Goal: Information Seeking & Learning: Learn about a topic

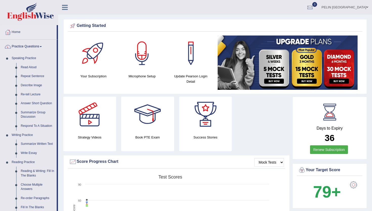
drag, startPoint x: 0, startPoint y: 0, endPoint x: 67, endPoint y: 9, distance: 67.2
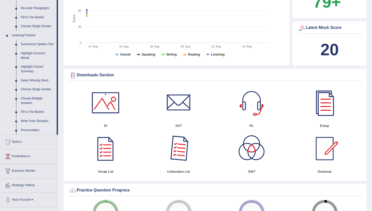
scroll to position [188, 0]
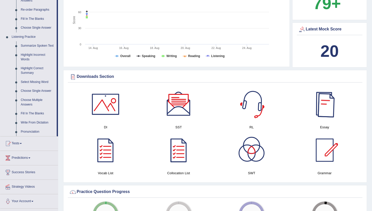
click at [318, 110] on div at bounding box center [324, 103] width 35 height 35
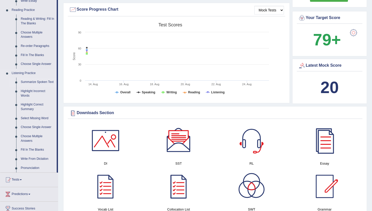
click at [47, 81] on link "Summarize Spoken Text" at bounding box center [37, 82] width 38 height 9
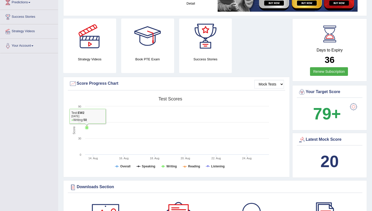
scroll to position [132, 0]
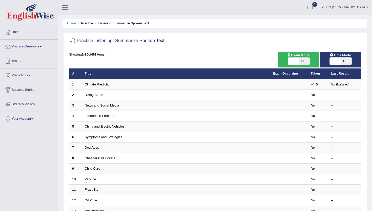
click at [295, 61] on span at bounding box center [293, 60] width 11 height 7
click at [303, 61] on span "OFF" at bounding box center [304, 60] width 11 height 7
checkbox input "true"
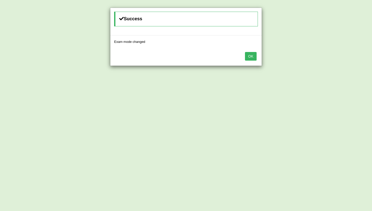
drag, startPoint x: 257, startPoint y: 55, endPoint x: 251, endPoint y: 56, distance: 6.0
click at [257, 55] on div "OK" at bounding box center [185, 57] width 151 height 18
click at [251, 56] on button "OK" at bounding box center [251, 56] width 12 height 9
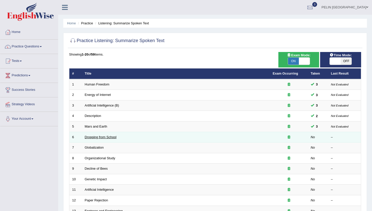
click at [110, 137] on link "Dropping from School" at bounding box center [101, 137] width 32 height 4
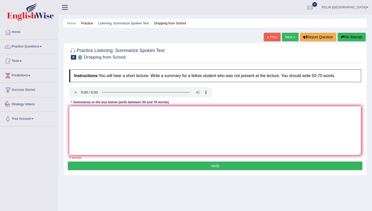
click at [88, 121] on textarea at bounding box center [215, 130] width 292 height 49
paste textarea "A noteworthy point revealed in the lecture was about ("
click at [98, 119] on textarea "A noteworthy point revealed in the lecture was about (" at bounding box center [215, 130] width 292 height 49
click at [72, 120] on textarea "A noteworthy point revealed in the lecture was about" at bounding box center [215, 130] width 292 height 49
click at [178, 110] on textarea "A noteworthy point revealed in the lecture was about" at bounding box center [215, 130] width 292 height 49
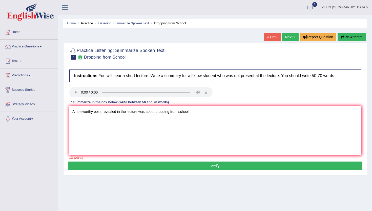
paste textarea "To elaborate further, there was some information on"
click at [73, 121] on textarea "A noteworthy point revealed in the lecture was about dropping from school. To e…" at bounding box center [215, 130] width 292 height 49
click at [283, 117] on textarea "A noteworthy point revealed in the lecture was about dropping from school. To e…" at bounding box center [215, 130] width 292 height 49
paste textarea "A considerable amount of significance was lai d on"
click at [73, 126] on textarea "A noteworthy point revealed in the lecture was about dropping from school. To e…" at bounding box center [215, 130] width 292 height 49
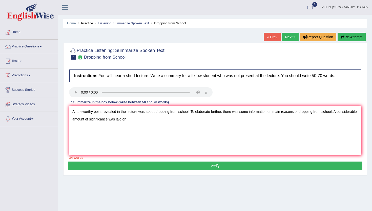
click at [71, 120] on textarea "A noteworthy point revealed in the lecture was about dropping from school. To e…" at bounding box center [215, 130] width 292 height 49
click at [150, 118] on textarea "A noteworthy point revealed in the lecture was about dropping from school. To e…" at bounding box center [215, 130] width 292 height 49
drag, startPoint x: 186, startPoint y: 121, endPoint x: 195, endPoint y: 121, distance: 9.1
click at [186, 121] on textarea "A noteworthy point revealed in the lecture was about dropping from school. To e…" at bounding box center [215, 130] width 292 height 49
click at [214, 122] on textarea "A noteworthy point revealed in the lecture was about dropping from school. To e…" at bounding box center [215, 130] width 292 height 49
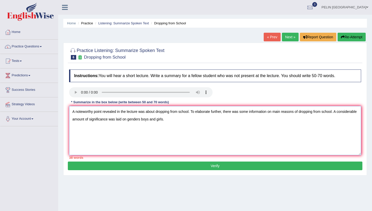
paste textarea "Additionally, a vit al point was about"
click at [73, 128] on textarea "A noteworthy point revealed in the lecture was about dropping from school. To e…" at bounding box center [215, 130] width 292 height 49
click at [71, 128] on textarea "A noteworthy point revealed in the lecture was about dropping from school. To e…" at bounding box center [215, 130] width 292 height 49
click at [262, 124] on textarea "A noteworthy point revealed in the lecture was about dropping from school. To e…" at bounding box center [215, 130] width 292 height 49
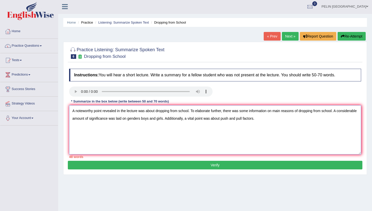
scroll to position [1, 0]
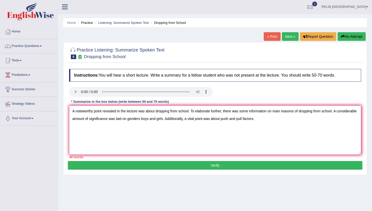
click at [297, 125] on textarea "A noteworthy point revealed in the lecture was about dropping from school. To e…" at bounding box center [215, 129] width 292 height 49
paste textarea "In conclusion, the lecture provides crucial details about ("
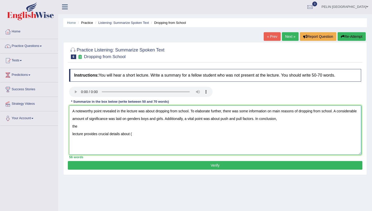
click at [73, 132] on textarea "A noteworthy point revealed in the lecture was about dropping from school. To e…" at bounding box center [215, 129] width 292 height 49
click at [142, 131] on textarea "A noteworthy point revealed in the lecture was about dropping from school. To e…" at bounding box center [215, 129] width 292 height 49
click at [73, 126] on textarea "A noteworthy point revealed in the lecture was about dropping from school. To e…" at bounding box center [215, 129] width 292 height 49
click at [136, 130] on textarea "A noteworthy point revealed in the lecture was about dropping from school. To e…" at bounding box center [215, 129] width 292 height 49
click at [278, 119] on textarea "A noteworthy point revealed in the lecture was about dropping from school. To e…" at bounding box center [215, 129] width 292 height 49
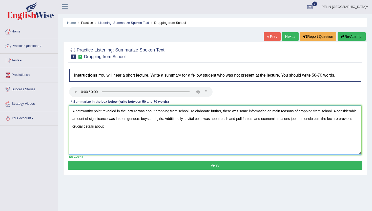
paste textarea "opportunities"
click at [79, 126] on textarea "A noteworthy point revealed in the lecture was about dropping from school. To e…" at bounding box center [215, 129] width 292 height 49
drag, startPoint x: 357, startPoint y: 120, endPoint x: 349, endPoint y: 119, distance: 8.4
click at [349, 119] on textarea "A noteworthy point revealed in the lecture was about dropping from school. To e…" at bounding box center [215, 129] width 292 height 49
click at [151, 133] on textarea "A noteworthy point revealed in the lecture was about dropping from school. To e…" at bounding box center [215, 129] width 292 height 49
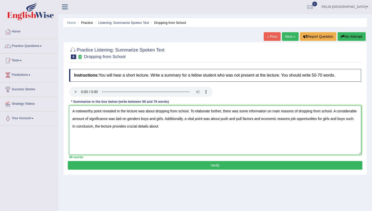
click at [206, 131] on textarea "A noteworthy point revealed in the lecture was about dropping from school. To e…" at bounding box center [215, 129] width 292 height 49
drag, startPoint x: 186, startPoint y: 126, endPoint x: 229, endPoint y: 128, distance: 42.9
click at [229, 128] on textarea "A noteworthy point revealed in the lecture was about dropping from school. To e…" at bounding box center [215, 129] width 292 height 49
drag, startPoint x: 164, startPoint y: 127, endPoint x: 153, endPoint y: 125, distance: 11.0
click at [153, 125] on textarea "A noteworthy point revealed in the lecture was about dropping from school. To e…" at bounding box center [215, 129] width 292 height 49
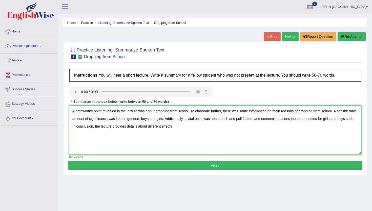
click at [206, 128] on textarea "A noteworthy point revealed in the lecture was about dropping from school. To e…" at bounding box center [215, 129] width 292 height 49
type textarea "A noteworthy point revealed in the lecture was about dropping from school. To e…"
click at [206, 164] on button "Verify" at bounding box center [215, 165] width 295 height 9
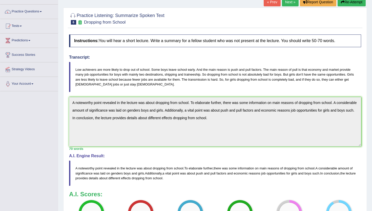
scroll to position [106, 0]
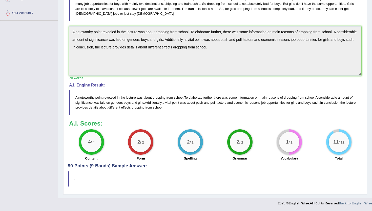
click at [214, 171] on blockquote "." at bounding box center [215, 178] width 295 height 15
drag, startPoint x: 186, startPoint y: 106, endPoint x: 67, endPoint y: 92, distance: 120.1
click at [56, 92] on div "Toggle navigation Home Practice Questions Speaking Practice Read Aloud Repeat S…" at bounding box center [186, 51] width 372 height 314
click at [72, 24] on div "Instructions: You will hear a short lecture. Write a summary for a fellow stude…" at bounding box center [215, 62] width 295 height 202
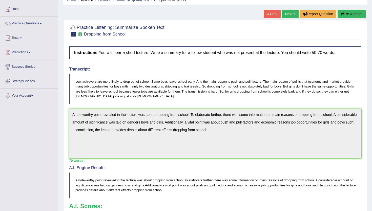
scroll to position [24, 0]
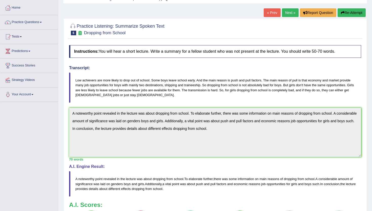
drag, startPoint x: 347, startPoint y: 12, endPoint x: 342, endPoint y: 14, distance: 4.7
click at [346, 12] on button "Re-Attempt" at bounding box center [352, 12] width 28 height 9
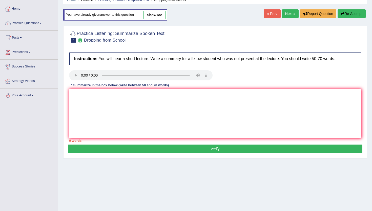
click at [102, 117] on textarea at bounding box center [215, 113] width 292 height 49
paste textarea "The main subject of this report was dropping from school. There were a couple o…"
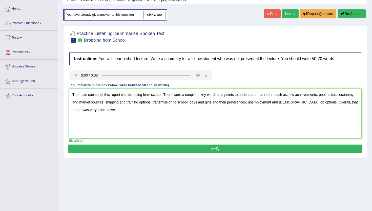
type textarea "The main subject of this report was dropping from school. There were a couple o…"
click at [161, 148] on button "Verify" at bounding box center [215, 148] width 295 height 9
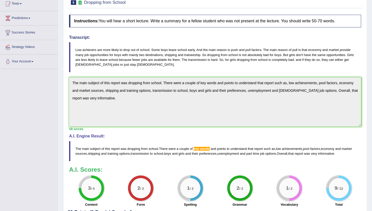
scroll to position [104, 0]
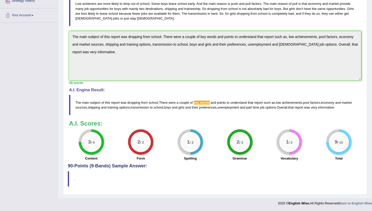
click at [204, 111] on blockquote "The main subject of this report was dropping from school . There were a couple …" at bounding box center [215, 105] width 292 height 20
click at [203, 102] on span "words" at bounding box center [205, 103] width 10 height 4
click at [203, 93] on div "A.I. Engine Result: The main subject of this report was dropping from school . …" at bounding box center [215, 101] width 292 height 27
click at [208, 116] on div "Instructions: You will hear a short lecture. Write a summary for a fellow stude…" at bounding box center [215, 64] width 295 height 197
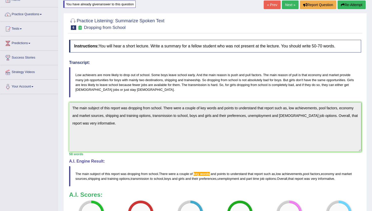
scroll to position [27, 0]
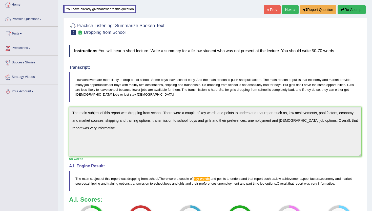
click at [348, 11] on button "Re-Attempt" at bounding box center [352, 9] width 28 height 9
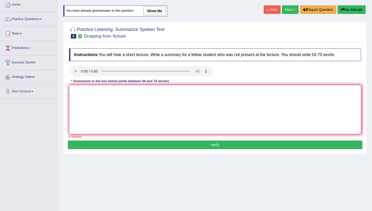
paste textarea "The main subject of this report was dropping from school. There were a couple o…"
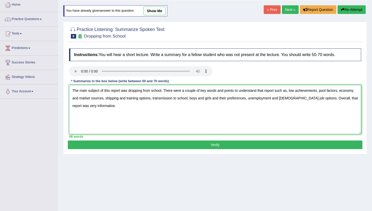
click at [208, 91] on textarea "The main subject of this report was dropping from school. There were a couple o…" at bounding box center [215, 109] width 292 height 49
click at [210, 91] on textarea "The main subject of this report was dropping from school. There were a couple o…" at bounding box center [215, 109] width 292 height 49
type textarea "The main subject of this report was dropping from school. There were a couple o…"
click at [207, 146] on button "Verify" at bounding box center [215, 144] width 295 height 9
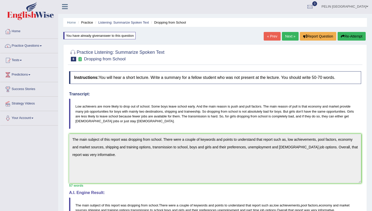
click at [292, 36] on link "Next »" at bounding box center [290, 36] width 17 height 9
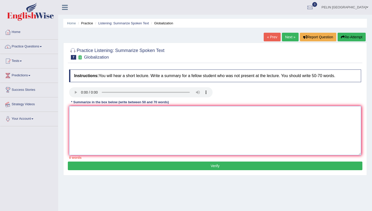
click at [123, 147] on textarea at bounding box center [215, 130] width 292 height 49
click at [136, 123] on textarea "The main reason of" at bounding box center [215, 130] width 292 height 49
paste textarea "The main subject of this report was dropping from school. There were a couple o…"
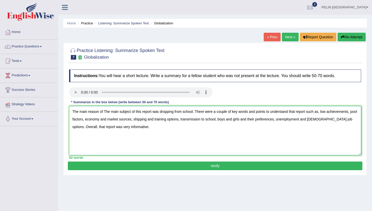
drag, startPoint x: 103, startPoint y: 111, endPoint x: 45, endPoint y: 109, distance: 58.6
click at [45, 109] on div "Toggle navigation Home Practice Questions Speaking Practice Read Aloud Repeat S…" at bounding box center [186, 131] width 372 height 263
drag, startPoint x: 152, startPoint y: 111, endPoint x: 130, endPoint y: 110, distance: 22.8
click at [130, 110] on textarea "The main subject of this report was dropping from school. There were a couple o…" at bounding box center [215, 130] width 292 height 49
drag, startPoint x: 154, startPoint y: 111, endPoint x: 164, endPoint y: 112, distance: 10.1
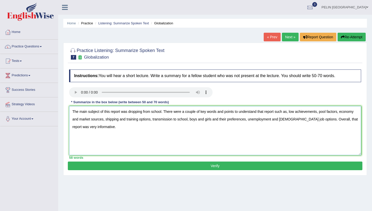
click at [164, 112] on textarea "The main subject of this report was dropping from school. There were a couple o…" at bounding box center [215, 130] width 292 height 49
drag, startPoint x: 287, startPoint y: 112, endPoint x: 308, endPoint y: 120, distance: 22.5
click at [308, 120] on textarea "The main subject of this report was globalization. There were a couple of key w…" at bounding box center [215, 130] width 292 height 49
type textarea "The main subject of this report was globalization. There were a couple of key w…"
click at [308, 165] on button "Verify" at bounding box center [215, 165] width 295 height 9
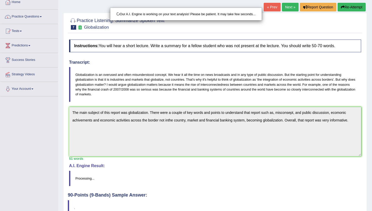
scroll to position [59, 0]
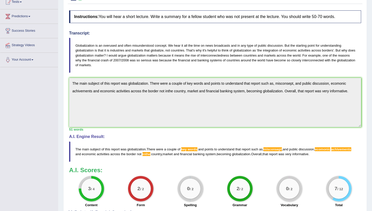
click at [90, 159] on blockquote "The main subject of this report was globalization . There were a couple of key …" at bounding box center [215, 151] width 292 height 20
click at [210, 156] on blockquote "The main subject of this report was globalization . There were a couple of key …" at bounding box center [215, 151] width 292 height 20
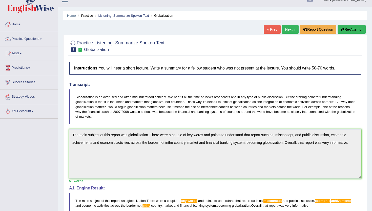
scroll to position [0, 0]
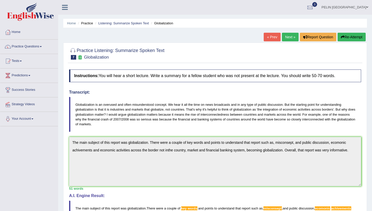
drag, startPoint x: 110, startPoint y: 58, endPoint x: 86, endPoint y: 57, distance: 23.8
click at [86, 57] on h2 "Practice Listening: Summarize Spoken Text 7 Globalization" at bounding box center [116, 53] width 95 height 13
click at [68, 140] on div "Instructions: You will hear a short lecture. Write a summary for a fellow stude…" at bounding box center [215, 168] width 295 height 202
click at [348, 40] on button "Re-Attempt" at bounding box center [352, 37] width 28 height 9
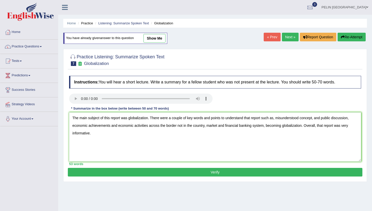
click at [72, 127] on textarea "The main subject of this report was globalization. There were a couple of key w…" at bounding box center [215, 136] width 292 height 49
type textarea "The main subject of this report was globalization. There were a couple of key w…"
click at [91, 168] on button "Verify" at bounding box center [215, 172] width 295 height 9
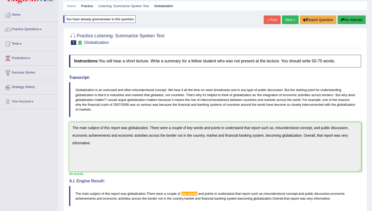
scroll to position [7, 0]
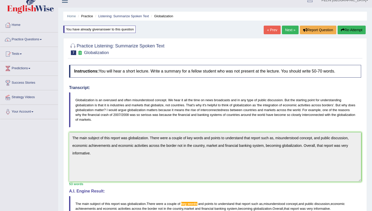
click at [356, 30] on button "Re-Attempt" at bounding box center [352, 30] width 28 height 9
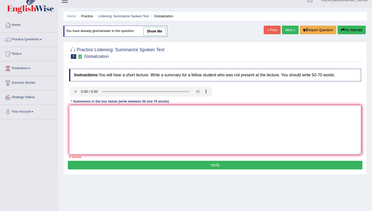
click at [144, 128] on textarea at bounding box center [215, 129] width 292 height 49
paste textarea "The main subject of this report was globalization. There were a couple of key w…"
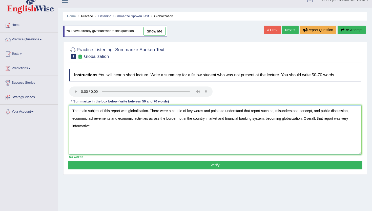
click at [195, 118] on textarea "The main subject of this report was globalization. There were a couple of key w…" at bounding box center [215, 129] width 292 height 49
click at [73, 118] on textarea "The main subject of this report was globalization. There were a couple of keywo…" at bounding box center [215, 129] width 292 height 49
type textarea "The main subject of this report was globalization. There were a couple of keywo…"
click at [99, 165] on button "Verify" at bounding box center [215, 165] width 295 height 9
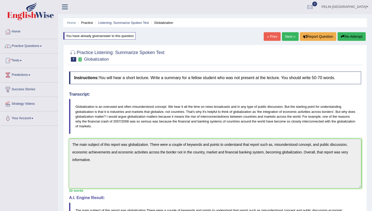
scroll to position [0, 0]
click at [35, 45] on link "Practice Questions" at bounding box center [29, 45] width 58 height 13
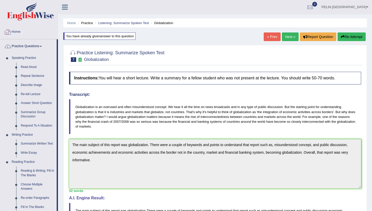
drag, startPoint x: 17, startPoint y: 31, endPoint x: 29, endPoint y: 35, distance: 13.2
click at [17, 31] on link "Home" at bounding box center [29, 31] width 58 height 13
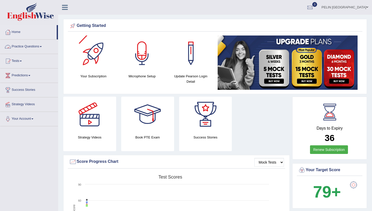
click at [39, 48] on link "Practice Questions" at bounding box center [29, 46] width 58 height 13
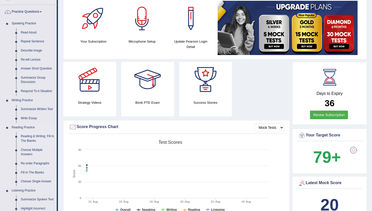
scroll to position [163, 0]
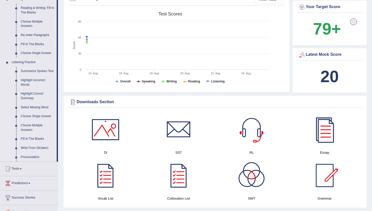
click at [30, 71] on link "Summarize Spoken Text" at bounding box center [37, 71] width 38 height 9
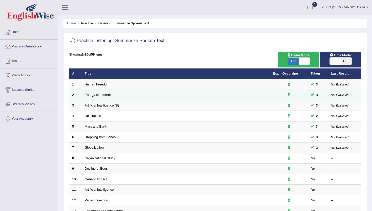
scroll to position [40, 0]
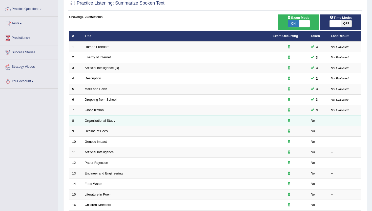
click at [99, 119] on td "Organizational Study" at bounding box center [176, 120] width 188 height 11
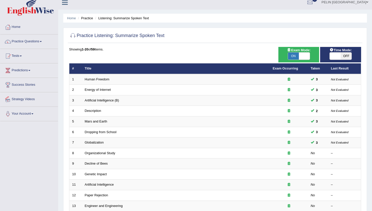
scroll to position [6, 0]
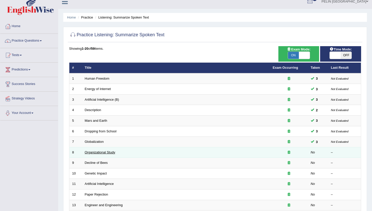
click at [106, 152] on link "Organizational Study" at bounding box center [100, 152] width 31 height 4
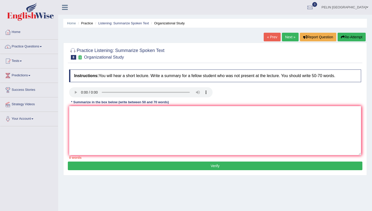
drag, startPoint x: 85, startPoint y: 56, endPoint x: 124, endPoint y: 58, distance: 38.8
click at [124, 58] on h2 "Practice Listening: Summarize Spoken Text 8 Organizational Study" at bounding box center [116, 53] width 95 height 13
drag, startPoint x: 124, startPoint y: 58, endPoint x: 97, endPoint y: 58, distance: 26.6
click at [98, 58] on h2 "Practice Listening: Summarize Spoken Text 8 Organizational Study" at bounding box center [116, 53] width 95 height 13
click at [97, 58] on small "Organizational Study" at bounding box center [104, 57] width 40 height 5
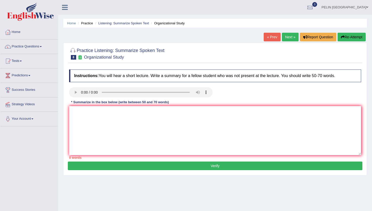
click at [97, 58] on small "Organizational Study" at bounding box center [104, 57] width 40 height 5
drag, startPoint x: 97, startPoint y: 58, endPoint x: 92, endPoint y: 58, distance: 5.3
click at [96, 58] on small "Organizational Study" at bounding box center [104, 57] width 40 height 5
drag, startPoint x: 85, startPoint y: 57, endPoint x: 124, endPoint y: 80, distance: 45.6
click at [149, 55] on h2 "Practice Listening: Summarize Spoken Text 8 Organizational Study" at bounding box center [116, 53] width 95 height 13
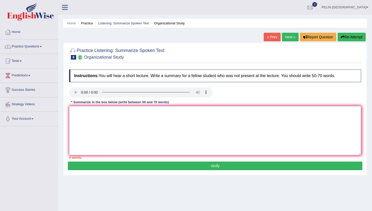
click at [177, 113] on textarea at bounding box center [215, 130] width 292 height 49
paste textarea "Organization studies The whole family of social sciences Academic disciplines B…"
click at [87, 149] on textarea "Organization studies The whole family of social sciences Academic disciplines B…" at bounding box center [215, 130] width 292 height 49
drag, startPoint x: 78, startPoint y: 136, endPoint x: 76, endPoint y: 130, distance: 6.3
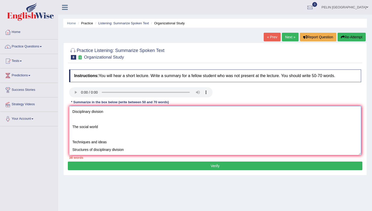
click at [78, 136] on textarea "Organization studies The whole family of social sciences Academic disciplines B…" at bounding box center [215, 130] width 292 height 49
click at [76, 125] on textarea "Organization studies The whole family of social sciences Academic disciplines B…" at bounding box center [215, 130] width 292 height 49
click at [77, 119] on textarea "Organization studies The whole family of social sciences Academic disciplines B…" at bounding box center [215, 130] width 292 height 49
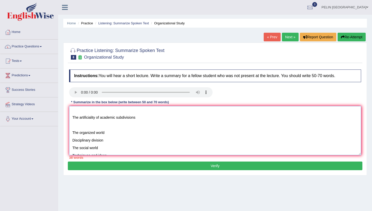
click at [74, 126] on textarea "Organization studies The whole family of social sciences Academic disciplines B…" at bounding box center [215, 130] width 292 height 49
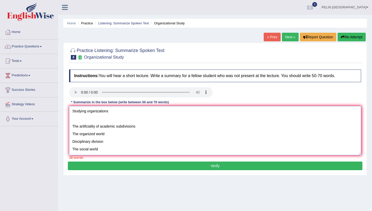
click at [78, 117] on textarea "Organization studies The whole family of social sciences Academic disciplines B…" at bounding box center [215, 130] width 292 height 49
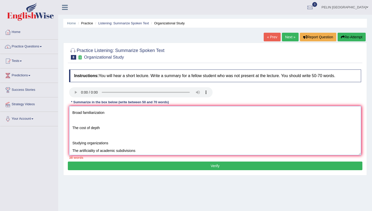
click at [75, 134] on textarea "Organization studies The whole family of social sciences Academic disciplines B…" at bounding box center [215, 130] width 292 height 49
click at [76, 122] on textarea "Organization studies The whole family of social sciences Academic disciplines B…" at bounding box center [215, 130] width 292 height 49
click at [75, 115] on textarea "Organization studies The whole family of social sciences Academic disciplines B…" at bounding box center [215, 130] width 292 height 49
drag, startPoint x: 74, startPoint y: 137, endPoint x: 75, endPoint y: 134, distance: 2.9
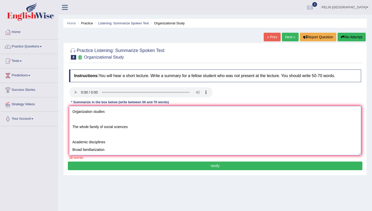
click at [74, 137] on textarea "Organization studies The whole family of social sciences Academic disciplines B…" at bounding box center [215, 130] width 292 height 49
click at [77, 120] on textarea "Organization studies The whole family of social sciences Academic disciplines B…" at bounding box center [215, 130] width 292 height 49
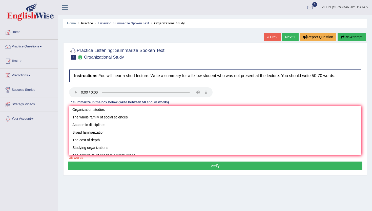
click at [71, 110] on textarea "Organization studies The whole family of social sciences Academic disciplines B…" at bounding box center [215, 130] width 292 height 49
click at [163, 112] on textarea "The main subject of this topic was organization studies The whole family of soc…" at bounding box center [215, 130] width 292 height 49
click at [70, 118] on textarea "The main subject of this topic was organization studies. The whole family of so…" at bounding box center [215, 130] width 292 height 49
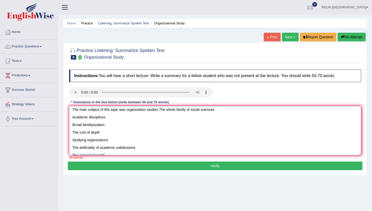
scroll to position [0, 0]
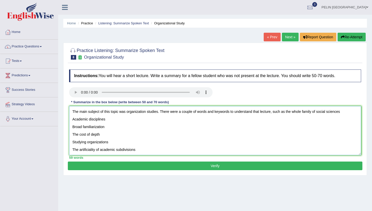
click at [345, 112] on textarea "The main subject of this topic was organization studies. There were a couple of…" at bounding box center [215, 130] width 292 height 49
click at [73, 119] on textarea "The main subject of this topic was organization studies. There were a couple of…" at bounding box center [215, 130] width 292 height 49
click at [106, 119] on textarea "The main subject of this topic was organization studies. There were a couple of…" at bounding box center [215, 130] width 292 height 49
click at [72, 127] on textarea "The main subject of this topic was organization studies. There were a couple of…" at bounding box center [215, 130] width 292 height 49
click at [75, 123] on textarea "The main subject of this topic was organization studies. There were a couple of…" at bounding box center [215, 130] width 292 height 49
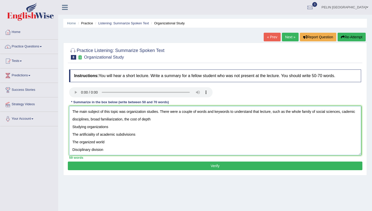
click at [74, 126] on textarea "The main subject of this topic was organization studies. There were a couple of…" at bounding box center [215, 130] width 292 height 49
click at [72, 126] on textarea "The main subject of this topic was organization studies. There were a couple of…" at bounding box center [215, 130] width 292 height 49
click at [209, 119] on textarea "The main subject of this topic was organization studies. There were a couple of…" at bounding box center [215, 130] width 292 height 49
click at [72, 126] on textarea "The main subject of this topic was organization studies. There were a couple of…" at bounding box center [215, 130] width 292 height 49
click at [71, 125] on textarea "The main subject of this topic was organization studies. There were a couple of…" at bounding box center [215, 130] width 292 height 49
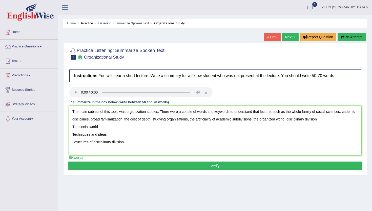
click at [71, 127] on textarea "The main subject of this topic was organization studies. There were a couple of…" at bounding box center [215, 130] width 292 height 49
click at [73, 134] on textarea "The main subject of this topic was organization studies. There were a couple of…" at bounding box center [215, 130] width 292 height 49
click at [72, 135] on textarea "The main subject of this topic was organization studies. There were a couple of…" at bounding box center [215, 130] width 292 height 49
click at [191, 130] on textarea "The main subject of this topic was organization studies. There were a couple of…" at bounding box center [215, 130] width 292 height 49
type textarea "The main subject of this topic was organization studies. There were a couple of…"
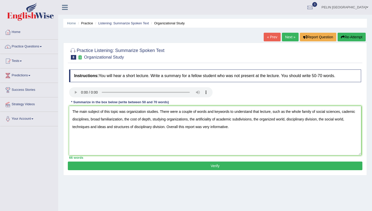
click at [218, 163] on button "Verify" at bounding box center [215, 165] width 295 height 9
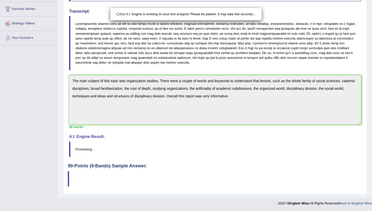
scroll to position [78, 0]
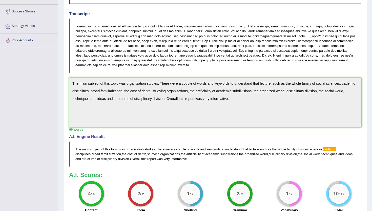
click at [65, 83] on div "Practice Listening: Summarize Spoken Text 8 Organizational Study Instructions: …" at bounding box center [215, 105] width 304 height 282
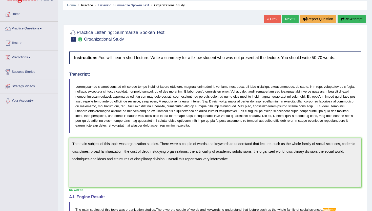
scroll to position [0, 0]
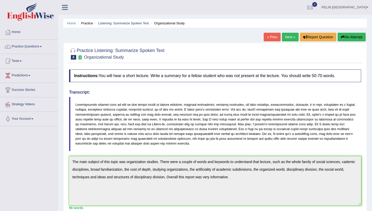
click at [345, 39] on button "Re-Attempt" at bounding box center [352, 37] width 28 height 9
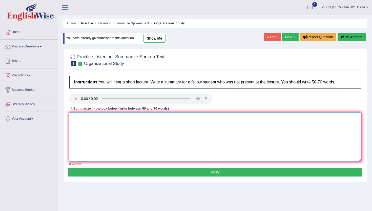
click at [121, 140] on textarea at bounding box center [215, 136] width 292 height 49
paste textarea "The main subject of this topic was organization studies. There were a couple of…"
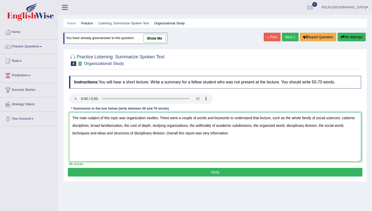
scroll to position [55, 0]
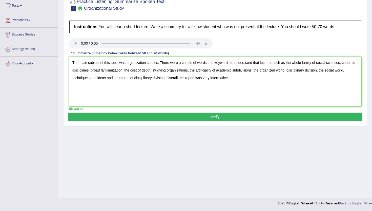
click at [191, 77] on textarea "The main subject of this topic was organization studies. There were a couple of…" at bounding box center [215, 81] width 292 height 49
click at [75, 69] on textarea "The main subject of this topic was organization studies. There were a couple of…" at bounding box center [215, 81] width 292 height 49
type textarea "The main subject of this topic was organization studies. There were a couple of…"
click at [223, 117] on button "Verify" at bounding box center [215, 116] width 295 height 9
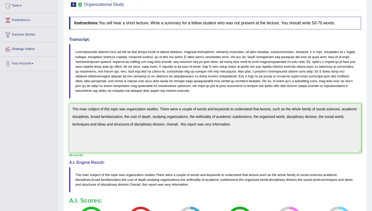
drag, startPoint x: 245, startPoint y: 124, endPoint x: 88, endPoint y: 110, distance: 157.9
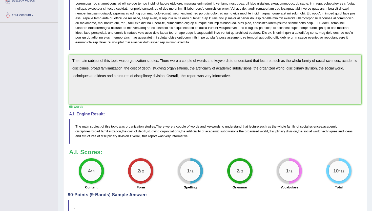
scroll to position [130, 0]
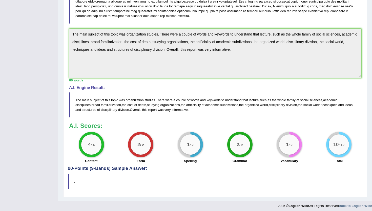
click at [239, 113] on blockquote "The main subject of this topic was organization studies . There were a couple o…" at bounding box center [215, 104] width 292 height 25
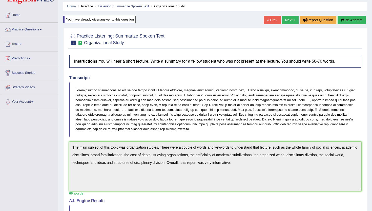
scroll to position [0, 0]
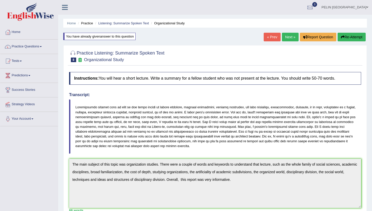
click at [286, 37] on link "Next »" at bounding box center [290, 37] width 17 height 9
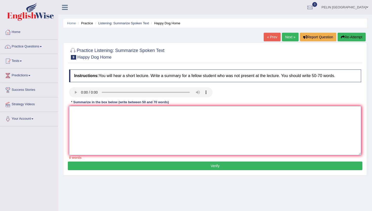
click at [98, 128] on textarea at bounding box center [215, 130] width 292 height 49
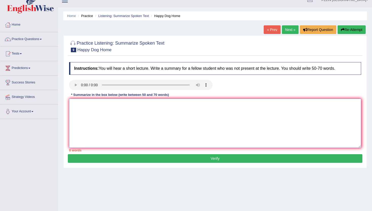
scroll to position [8, 0]
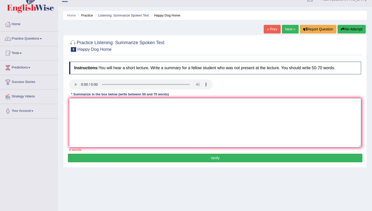
click at [165, 126] on textarea at bounding box center [215, 122] width 292 height 49
type textarea "T"
click at [274, 104] on textarea "The main subject of this topic was happy dog home. There were a couple of keywo…" at bounding box center [215, 122] width 292 height 49
click at [295, 105] on textarea "The main subject of this topic was happy dog home. There were a couple of keywo…" at bounding box center [215, 122] width 292 height 49
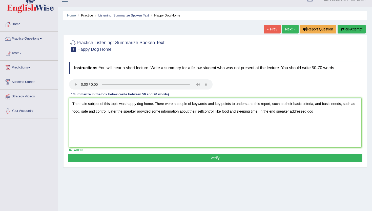
click at [282, 113] on textarea "The main subject of this topic was happy dog home. There were a couple of keywo…" at bounding box center [215, 122] width 292 height 49
click at [326, 111] on textarea "The main subject of this topic was happy dog home. There were a couple of keywo…" at bounding box center [215, 122] width 292 height 49
click at [143, 120] on textarea "The main subject of this topic was happy dog home. There were a couple of keywo…" at bounding box center [215, 122] width 292 height 49
click at [172, 118] on textarea "The main subject of this topic was happy dog home. There were a couple of keywo…" at bounding box center [215, 122] width 292 height 49
drag, startPoint x: 179, startPoint y: 128, endPoint x: 69, endPoint y: 97, distance: 114.0
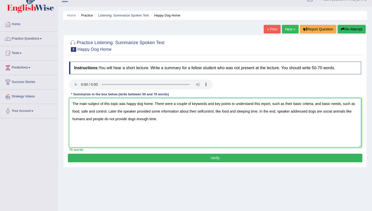
click at [69, 97] on div "Instructions: You will hear a short lecture. Write a summary for a fellow stude…" at bounding box center [215, 106] width 295 height 94
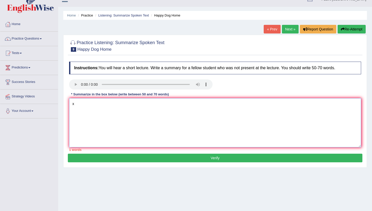
paste textarea "The main subject of this topic was organization studies. There were a couple of…"
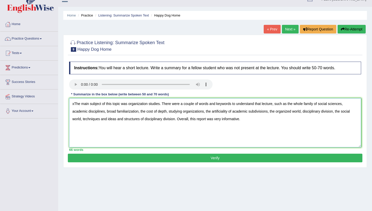
scroll to position [8, 0]
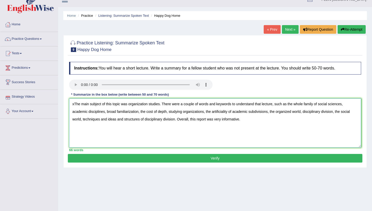
click at [76, 104] on textarea "xThe main subject of this topic was organization studies. There were a couple o…" at bounding box center [215, 122] width 292 height 49
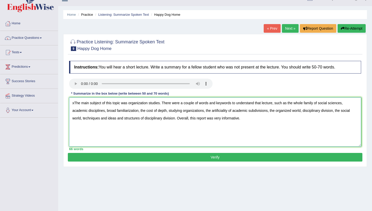
type textarea "The main subject of this topic was organization studies. There were a couple of…"
drag, startPoint x: 281, startPoint y: 122, endPoint x: 59, endPoint y: 89, distance: 224.5
click at [59, 89] on div "Home Practice Listening: Summarize Spoken Text Happy Dog Home « Prev Next » Rep…" at bounding box center [215, 117] width 314 height 253
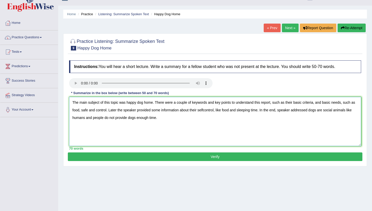
drag, startPoint x: 224, startPoint y: 114, endPoint x: 203, endPoint y: 117, distance: 20.9
click at [224, 114] on textarea "The main subject of this topic was happy dog home. There were a couple of keywo…" at bounding box center [215, 121] width 292 height 49
drag, startPoint x: 77, startPoint y: 105, endPoint x: 90, endPoint y: 105, distance: 13.2
click at [71, 104] on textarea "The main subject of this topic was happy dog home. There were a couple of keywo…" at bounding box center [215, 121] width 292 height 49
paste textarea "food, safety and control. Later, the speaker provided some information about th…"
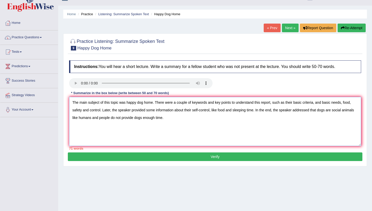
click at [172, 118] on textarea "The main subject of this topic was happy dog home. There were a couple of keywo…" at bounding box center [215, 121] width 292 height 49
drag, startPoint x: 166, startPoint y: 107, endPoint x: 170, endPoint y: 105, distance: 4.3
click at [166, 107] on textarea "The main subject of this topic was happy dog home. There were a couple of keywo…" at bounding box center [215, 121] width 292 height 49
drag, startPoint x: 101, startPoint y: 110, endPoint x: 83, endPoint y: 110, distance: 18.0
click at [83, 110] on textarea "The main subject of this topic was happy dog home. There were a couple of keywo…" at bounding box center [215, 121] width 292 height 49
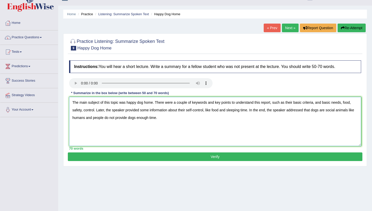
type textarea "The main subject of this topic was happy dog home. There were a couple of keywo…"
click at [115, 158] on button "Verify" at bounding box center [215, 156] width 295 height 9
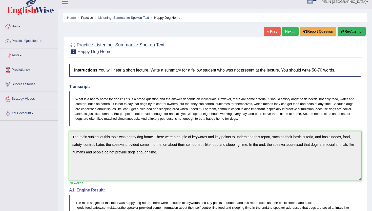
scroll to position [0, 0]
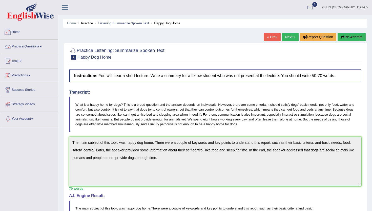
click at [20, 34] on link "Home" at bounding box center [29, 31] width 58 height 13
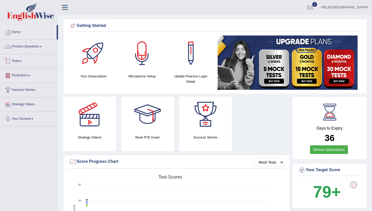
click at [39, 47] on link "Practice Questions" at bounding box center [29, 46] width 58 height 13
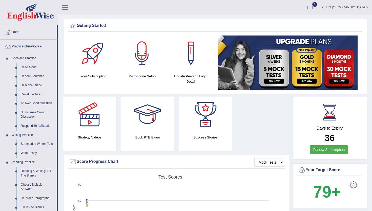
click at [35, 86] on link "Describe Image" at bounding box center [37, 85] width 38 height 9
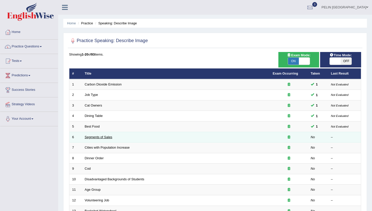
click at [105, 138] on link "Segments of Sales" at bounding box center [99, 137] width 28 height 4
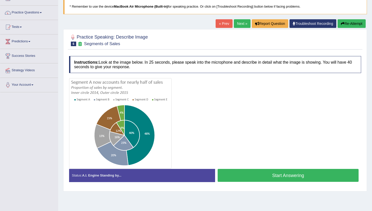
scroll to position [55, 0]
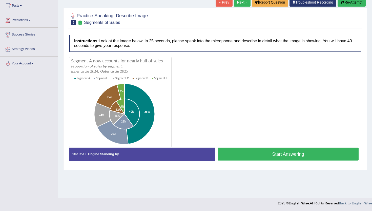
click at [269, 157] on button "Start Answering" at bounding box center [288, 153] width 141 height 13
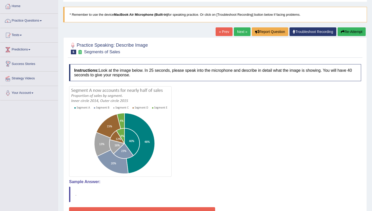
scroll to position [0, 0]
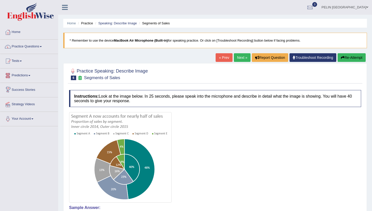
click at [347, 57] on button "Re-Attempt" at bounding box center [352, 57] width 28 height 9
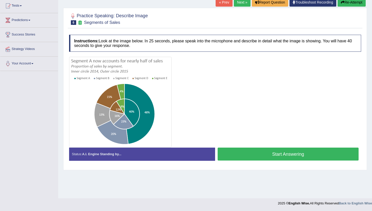
click at [286, 153] on button "Start Answering" at bounding box center [288, 153] width 141 height 13
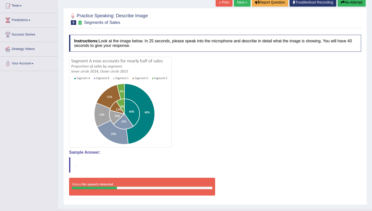
click at [285, 153] on h4 "Sample Answer:" at bounding box center [215, 152] width 292 height 5
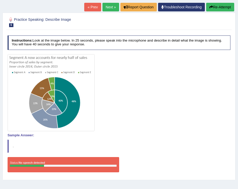
click at [216, 8] on button "Re-Attempt" at bounding box center [220, 7] width 28 height 9
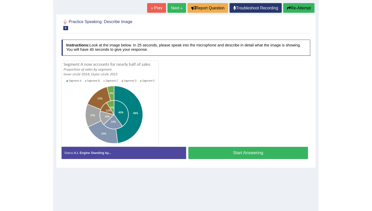
scroll to position [33, 0]
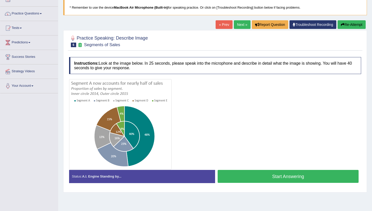
click at [238, 178] on button "Start Answering" at bounding box center [288, 176] width 141 height 13
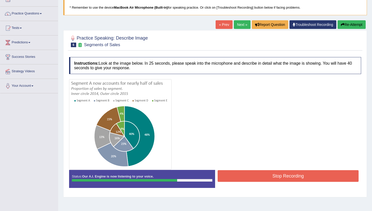
click at [238, 178] on button "Stop Recording" at bounding box center [288, 176] width 141 height 12
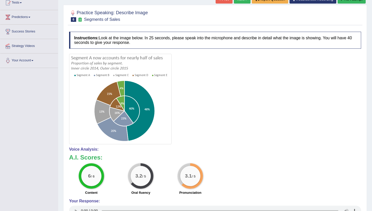
scroll to position [54, 0]
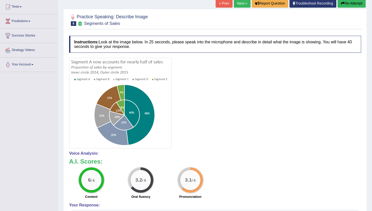
click at [212, 113] on div at bounding box center [215, 103] width 292 height 90
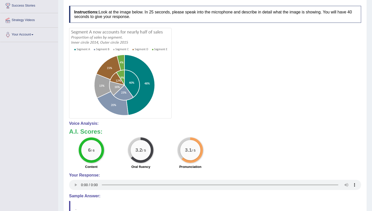
scroll to position [0, 0]
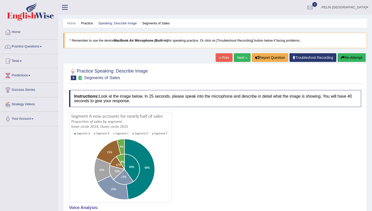
click at [236, 57] on link "Next »" at bounding box center [242, 57] width 17 height 9
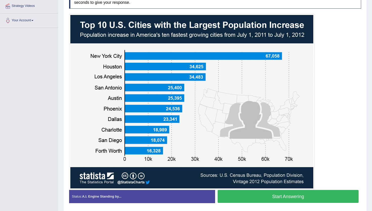
scroll to position [113, 0]
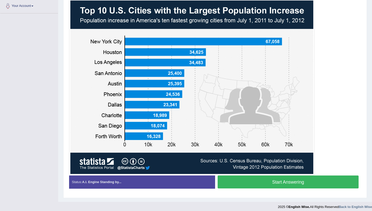
drag, startPoint x: 256, startPoint y: 181, endPoint x: 257, endPoint y: 178, distance: 3.2
click at [256, 181] on button "Start Answering" at bounding box center [288, 181] width 141 height 13
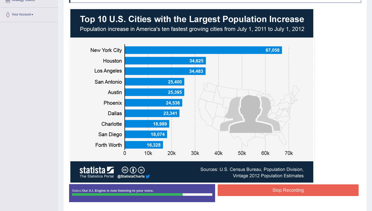
scroll to position [105, 0]
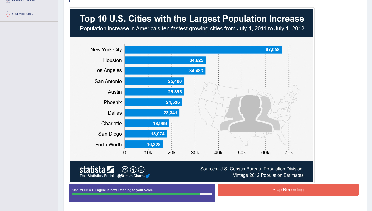
click at [273, 188] on button "Stop Recording" at bounding box center [288, 190] width 141 height 12
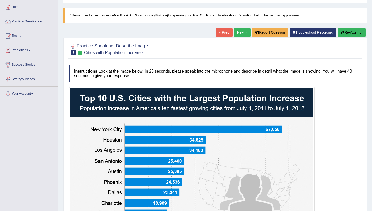
scroll to position [0, 0]
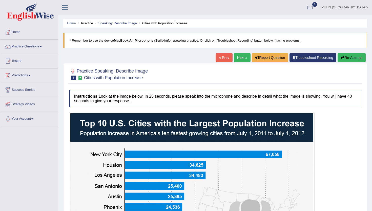
click at [240, 56] on link "Next »" at bounding box center [242, 57] width 17 height 9
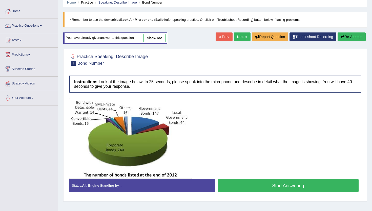
click at [296, 185] on button "Start Answering" at bounding box center [288, 185] width 141 height 13
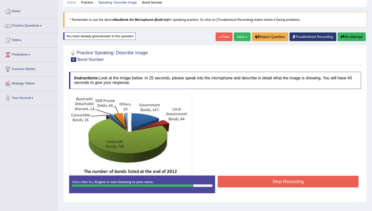
drag, startPoint x: 279, startPoint y: 178, endPoint x: 270, endPoint y: 171, distance: 11.8
click at [279, 178] on button "Stop Recording" at bounding box center [288, 182] width 141 height 12
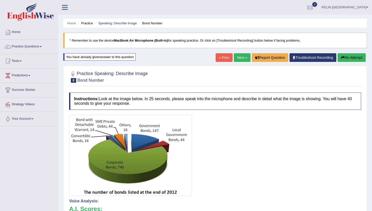
click at [241, 56] on link "Next »" at bounding box center [242, 57] width 17 height 9
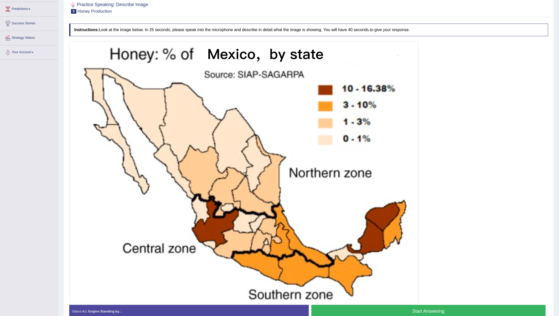
scroll to position [69, 0]
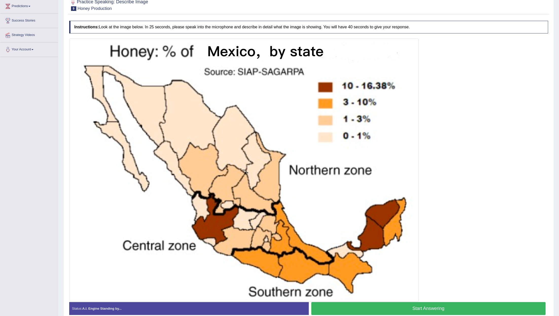
click at [372, 210] on button "Start Answering" at bounding box center [428, 308] width 234 height 13
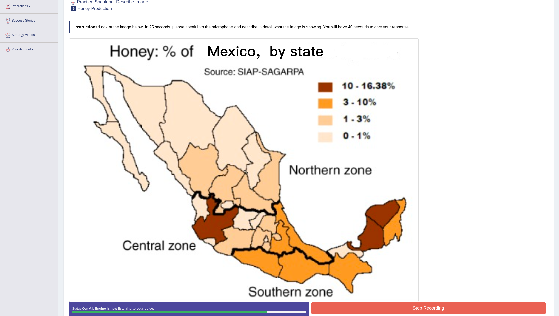
click at [372, 210] on button "Stop Recording" at bounding box center [428, 308] width 234 height 12
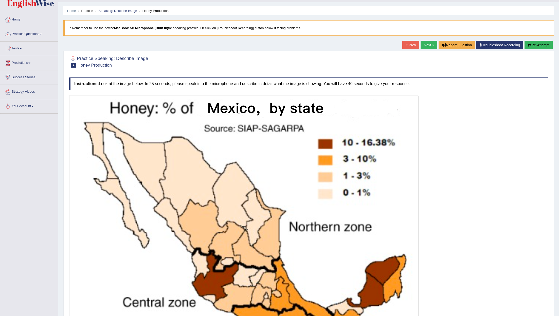
scroll to position [0, 0]
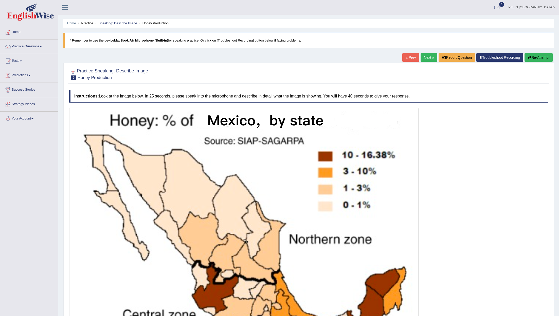
drag, startPoint x: 89, startPoint y: 74, endPoint x: 140, endPoint y: 25, distance: 70.6
click at [103, 75] on small "Honey Production" at bounding box center [95, 77] width 34 height 5
